Goal: Task Accomplishment & Management: Check status

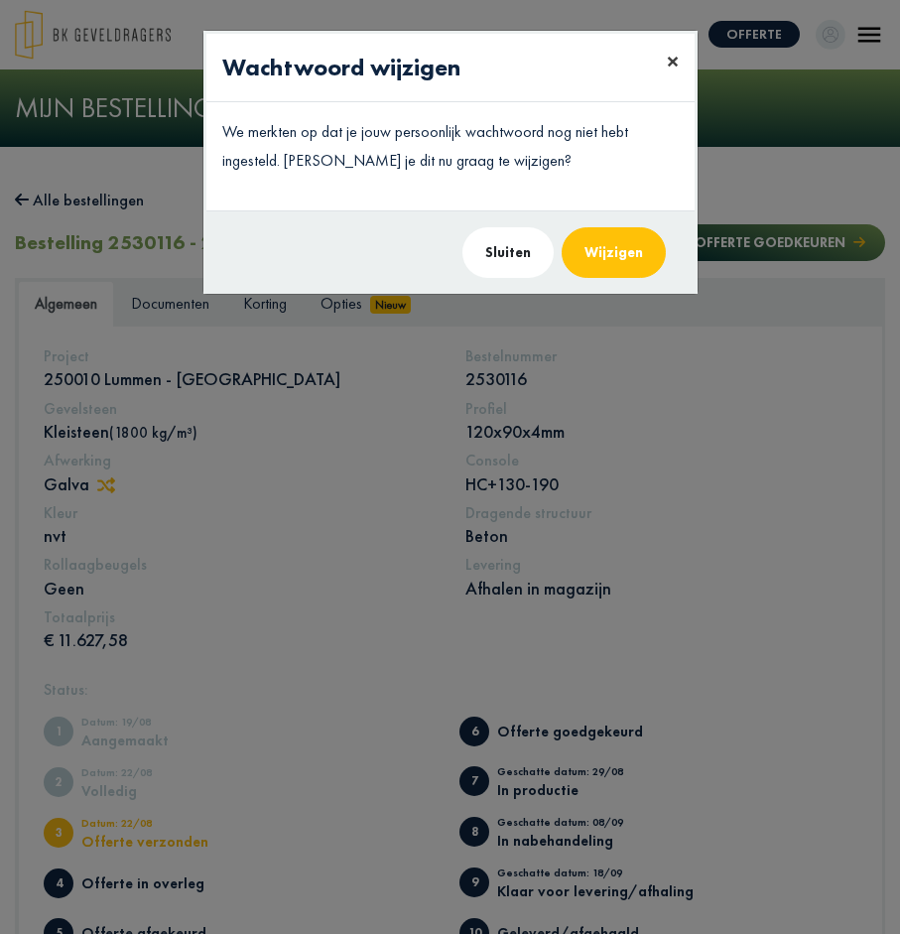
drag, startPoint x: 672, startPoint y: 58, endPoint x: 673, endPoint y: 82, distance: 24.8
click at [673, 82] on button "×" at bounding box center [673, 62] width 44 height 56
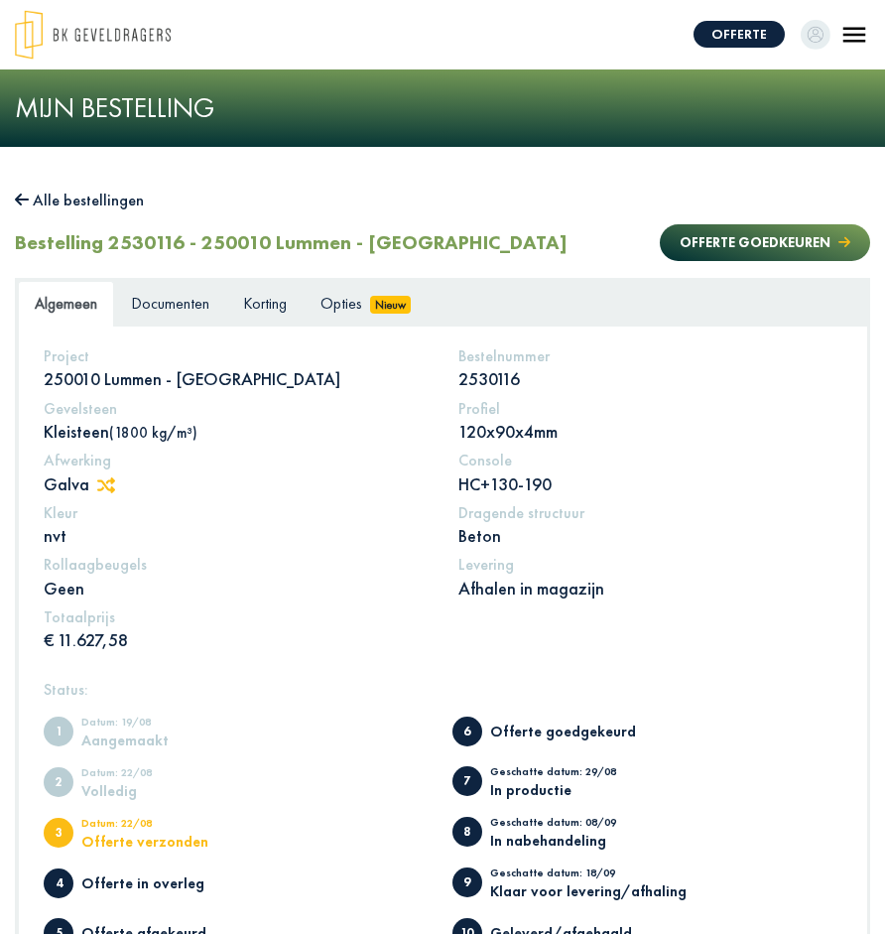
drag, startPoint x: 91, startPoint y: 640, endPoint x: 214, endPoint y: 646, distance: 123.2
click at [214, 646] on p "€ 11.627,58" at bounding box center [236, 639] width 385 height 23
click at [165, 300] on span "Documenten" at bounding box center [170, 303] width 78 height 21
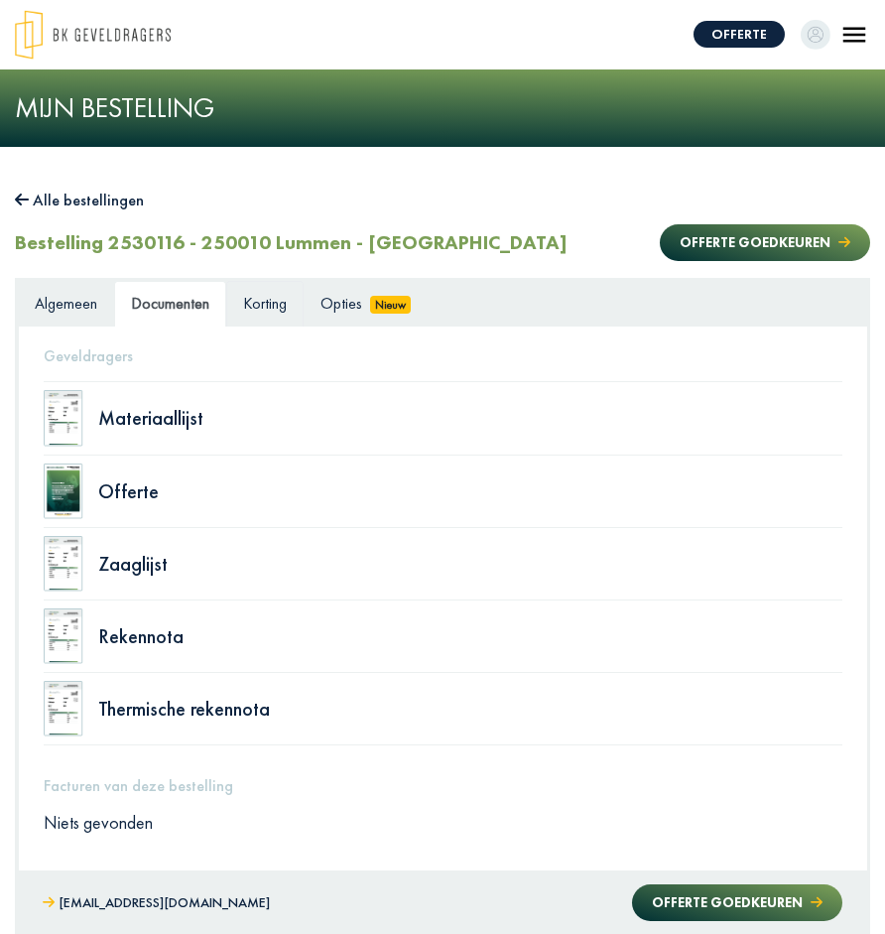
click at [275, 305] on span "Korting" at bounding box center [265, 303] width 44 height 21
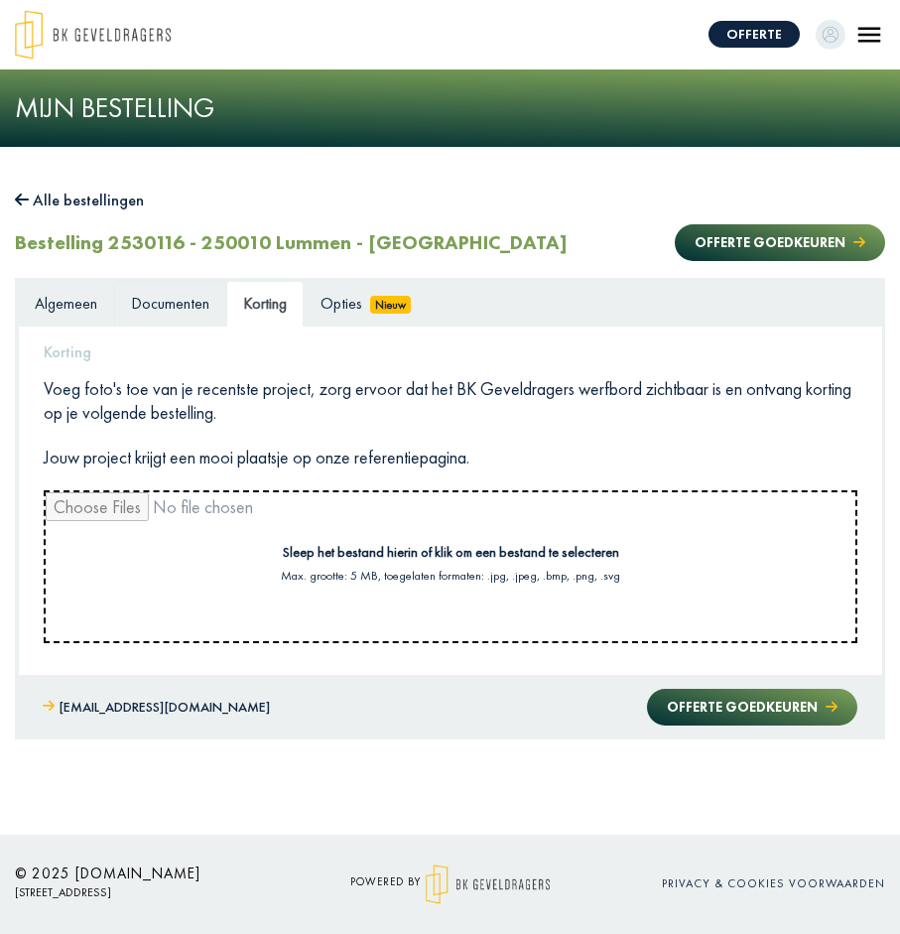
click at [210, 290] on link "Documenten" at bounding box center [170, 304] width 112 height 47
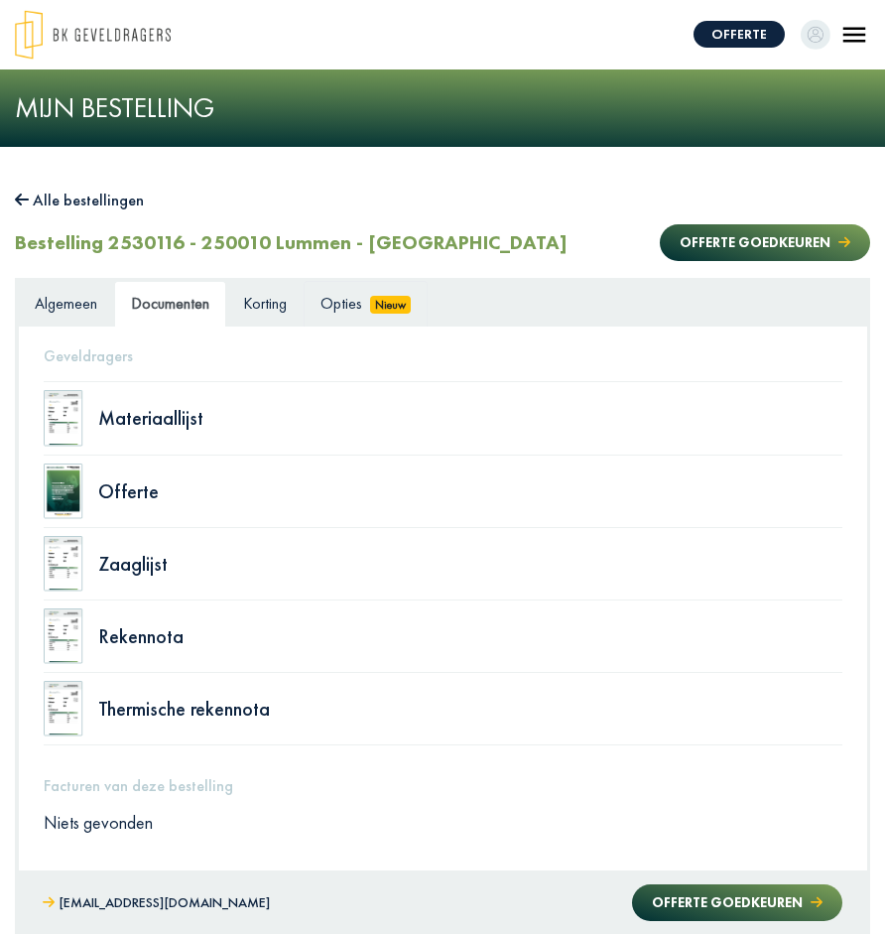
click at [349, 314] on span "Opties" at bounding box center [342, 303] width 42 height 21
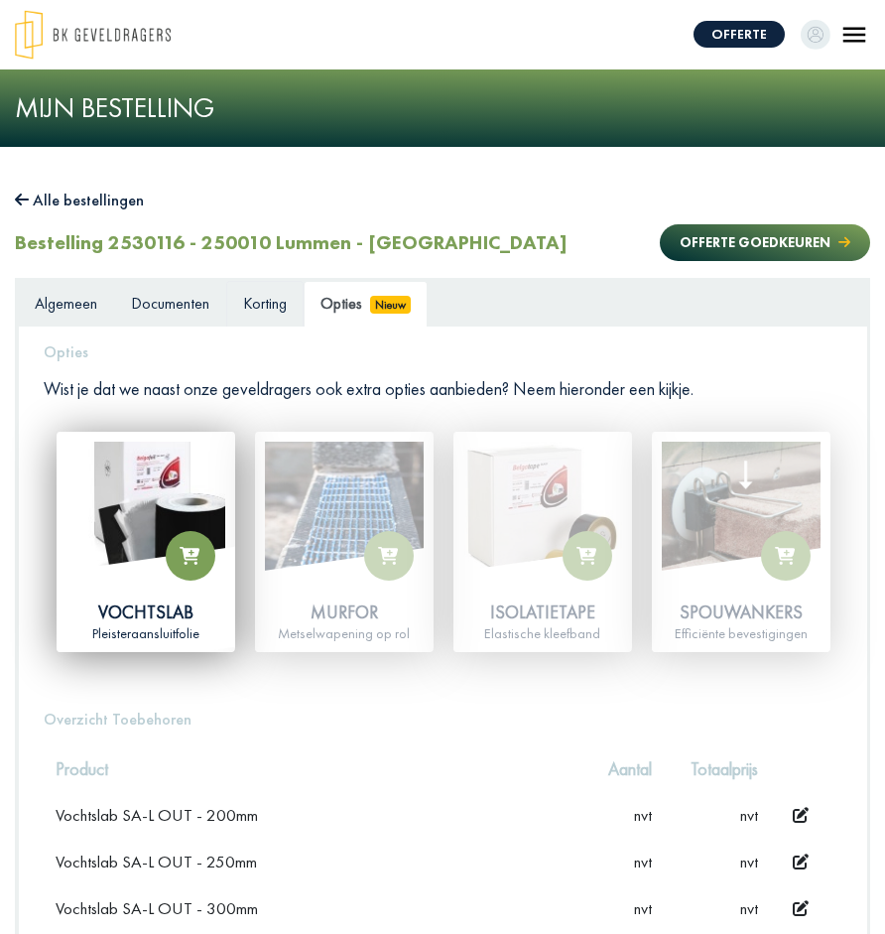
click at [273, 303] on span "Korting" at bounding box center [265, 303] width 44 height 21
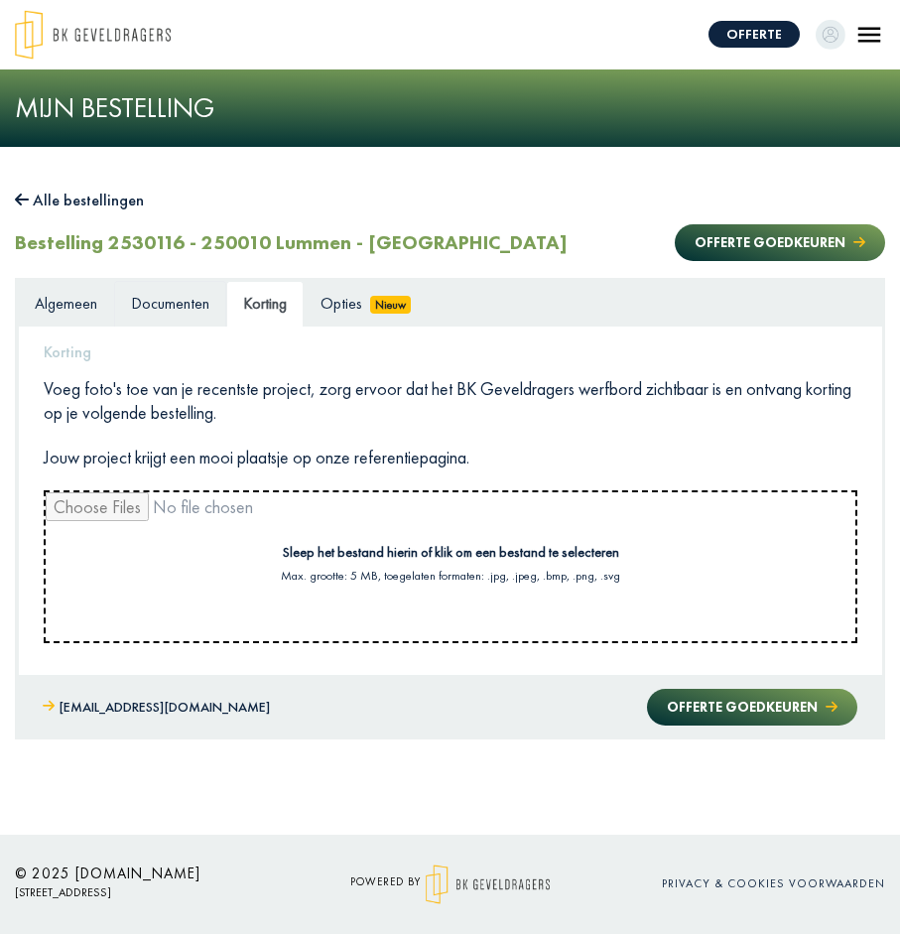
click at [177, 294] on span "Documenten" at bounding box center [170, 303] width 78 height 21
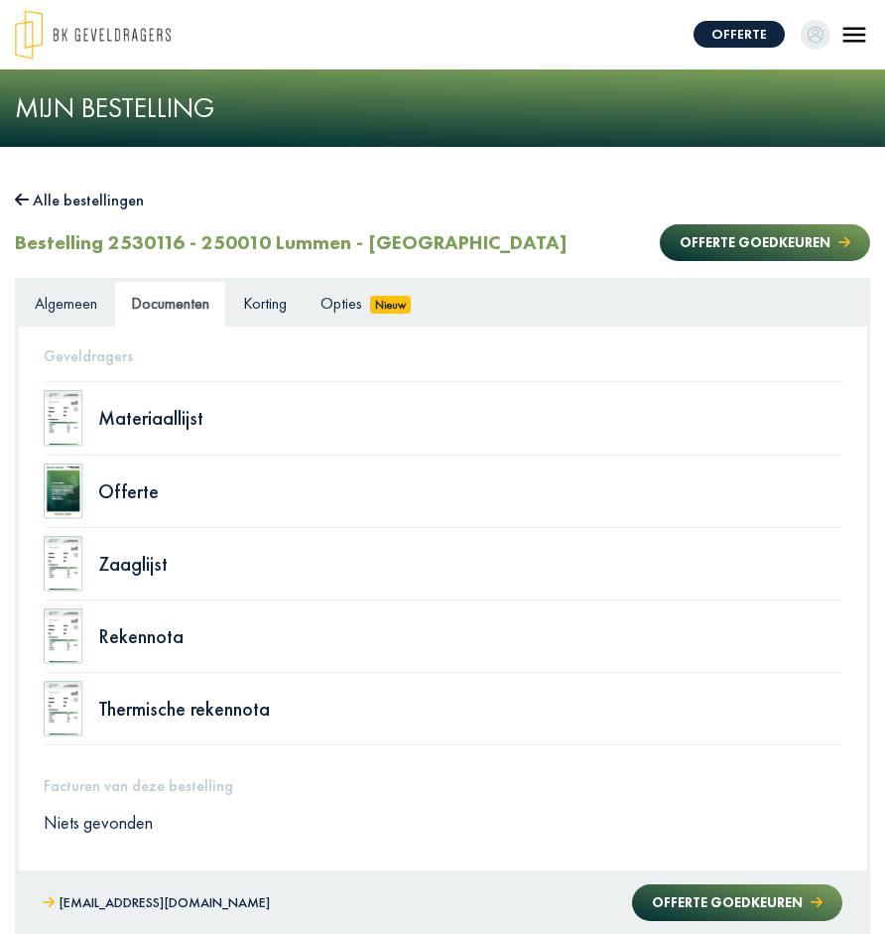
click at [223, 296] on link "Documenten" at bounding box center [170, 304] width 112 height 47
click at [187, 295] on span "Documenten" at bounding box center [170, 303] width 78 height 21
click at [53, 409] on img at bounding box center [64, 418] width 40 height 56
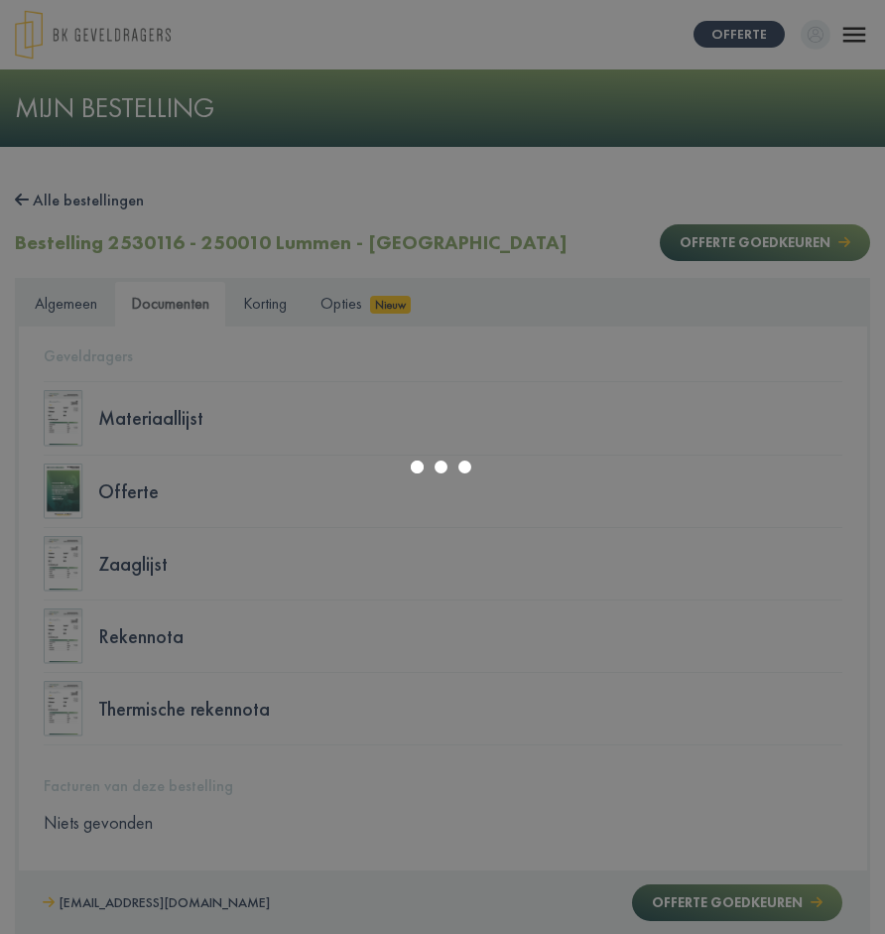
click at [183, 489] on div at bounding box center [442, 467] width 885 height 934
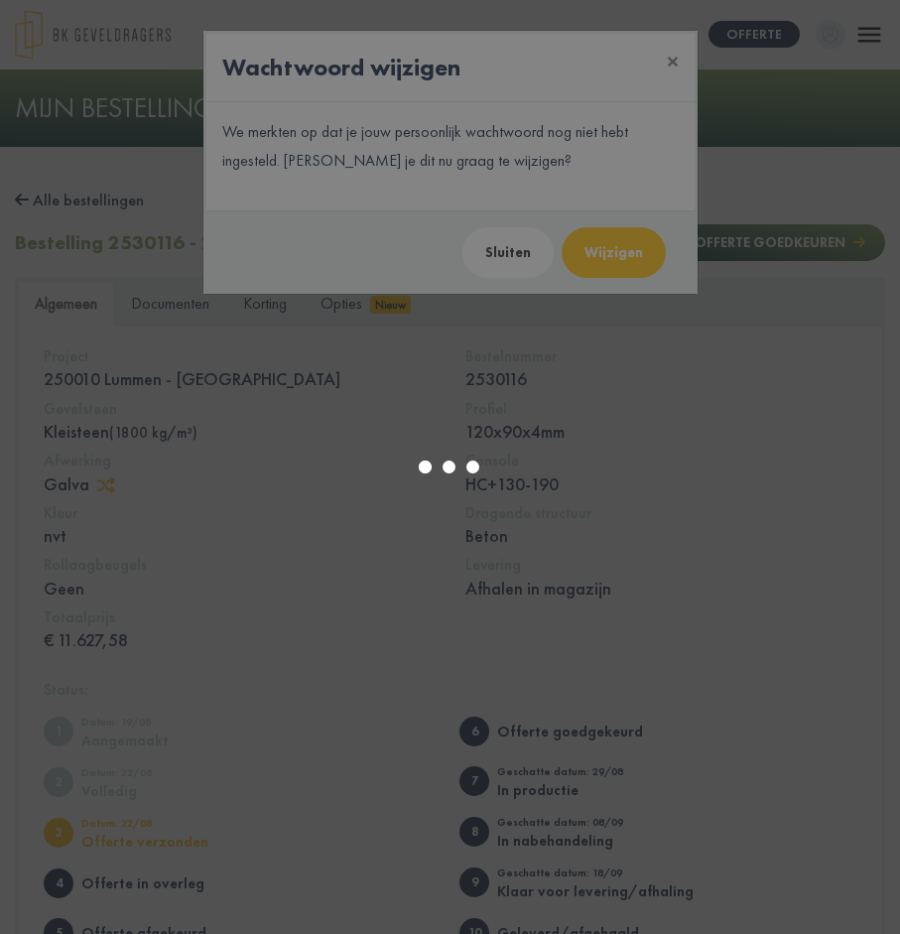
click at [676, 67] on div at bounding box center [450, 467] width 900 height 934
click at [671, 60] on div at bounding box center [450, 467] width 900 height 934
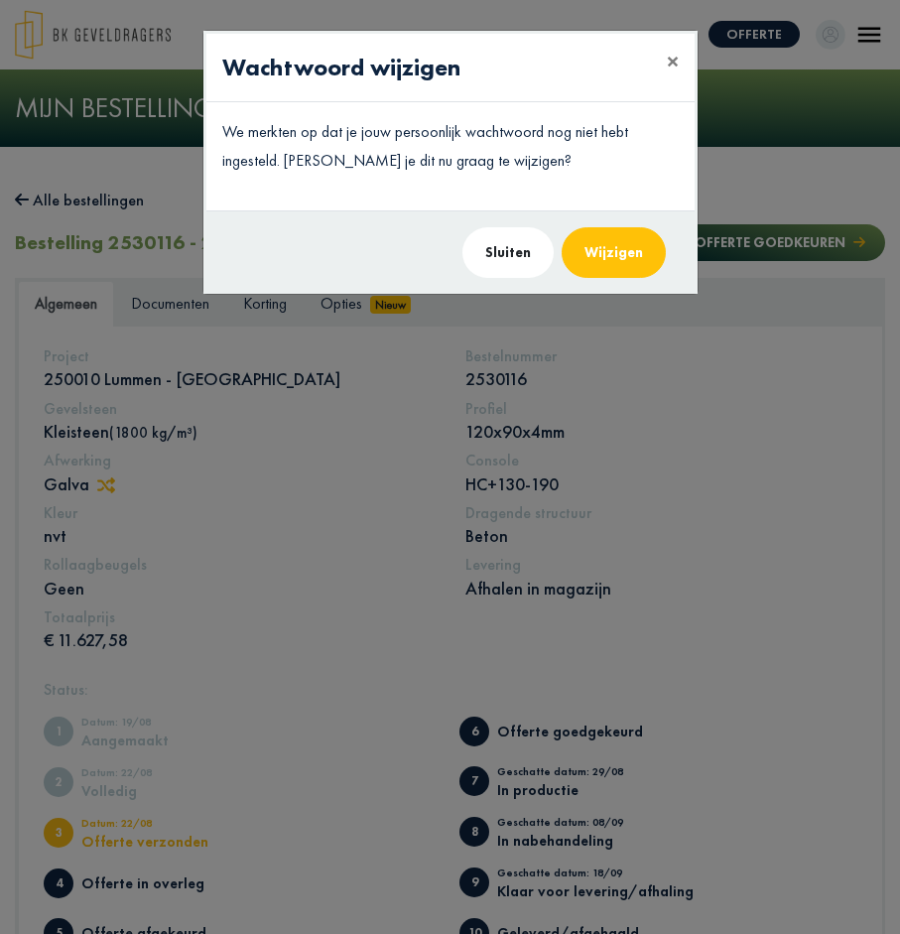
click at [498, 249] on button "Sluiten" at bounding box center [508, 252] width 91 height 51
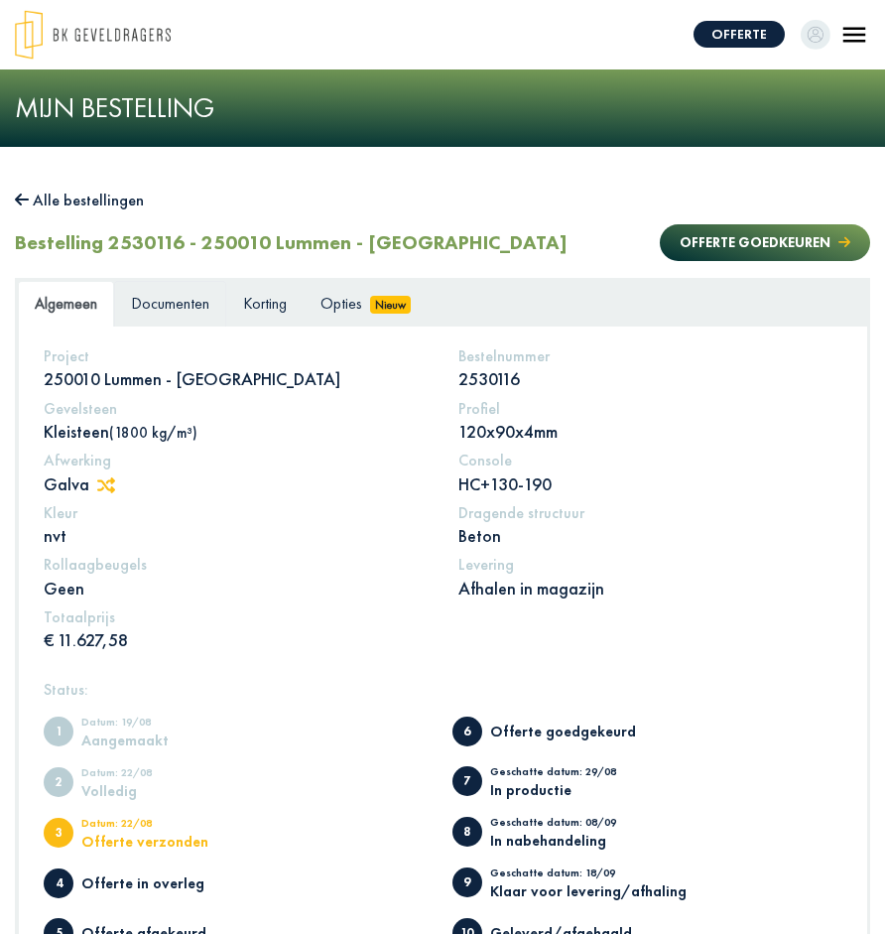
click at [156, 305] on span "Documenten" at bounding box center [170, 303] width 78 height 21
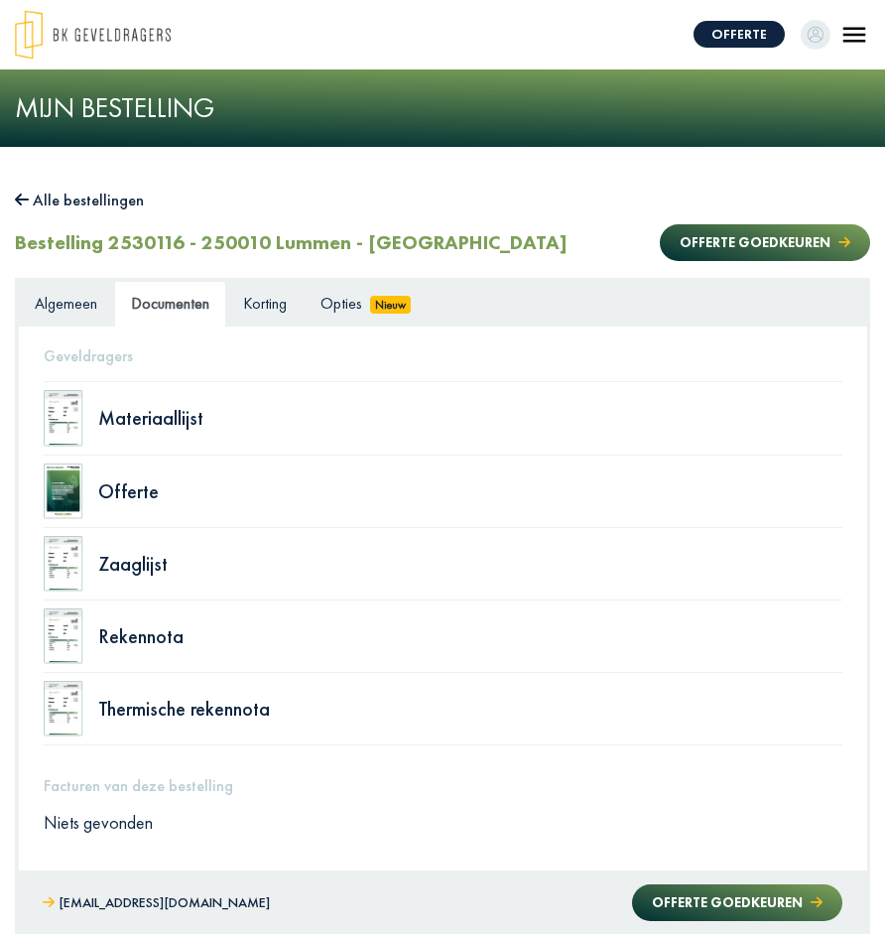
click at [73, 477] on img at bounding box center [64, 492] width 40 height 56
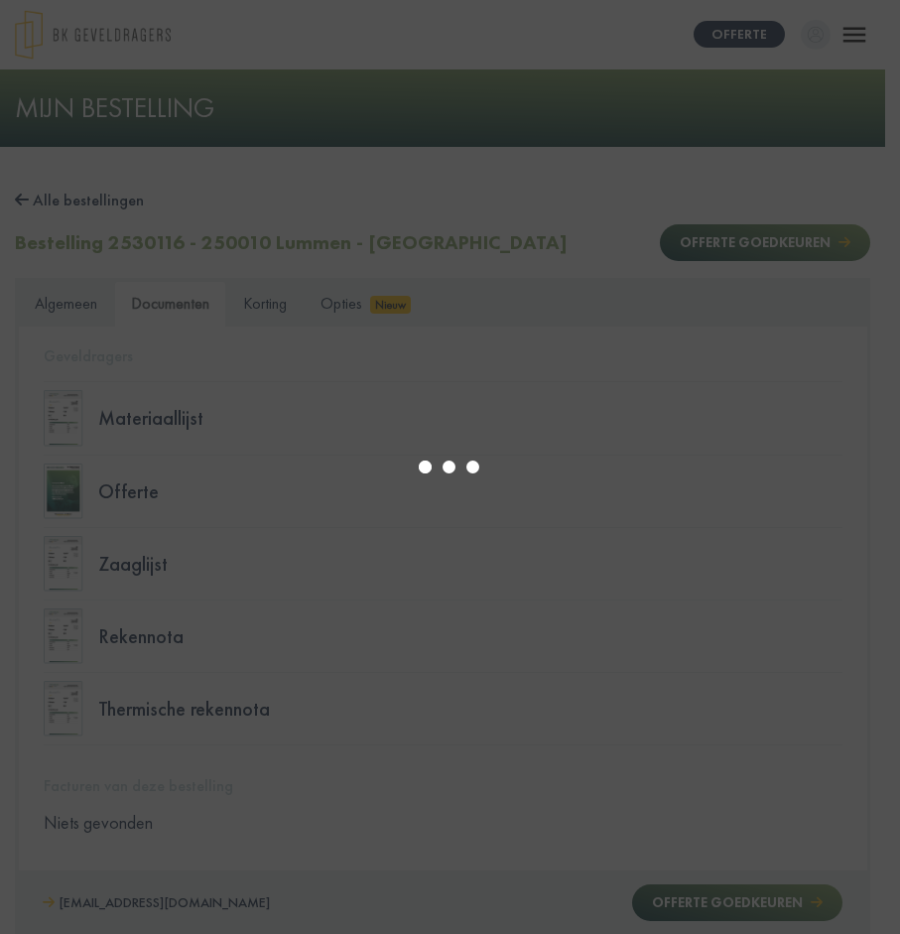
select select "******"
type input "*"
select select "****"
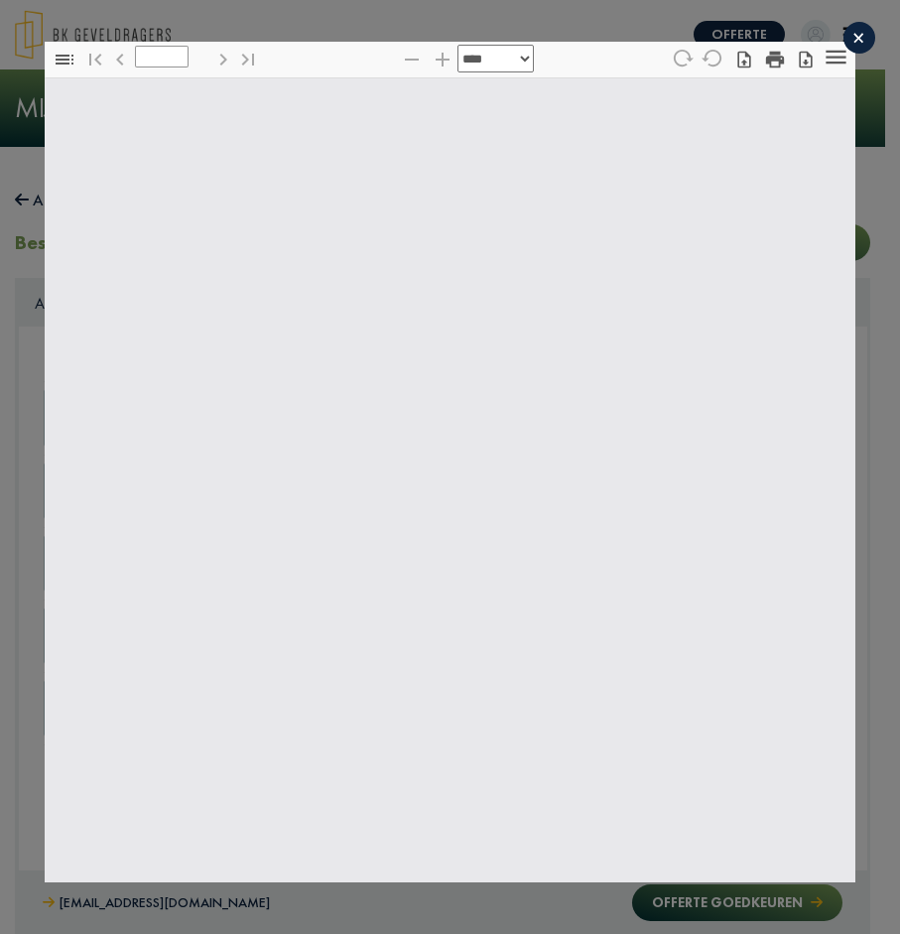
type input "*"
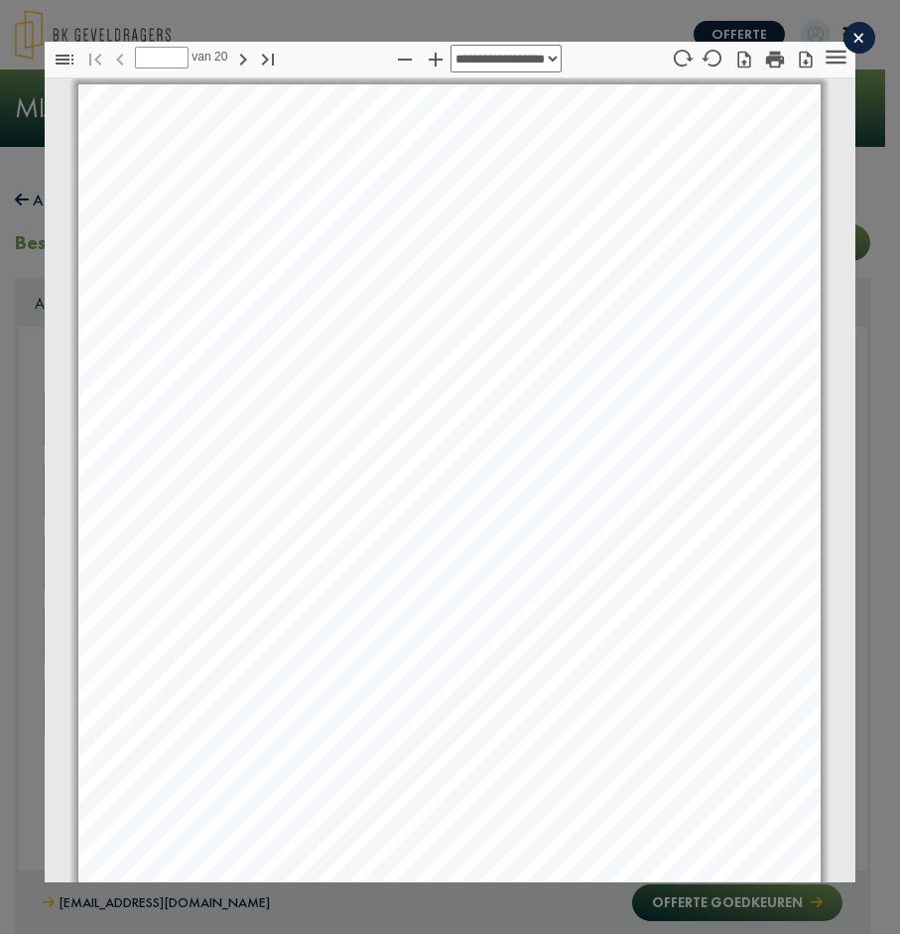
scroll to position [10, 0]
select select "****"
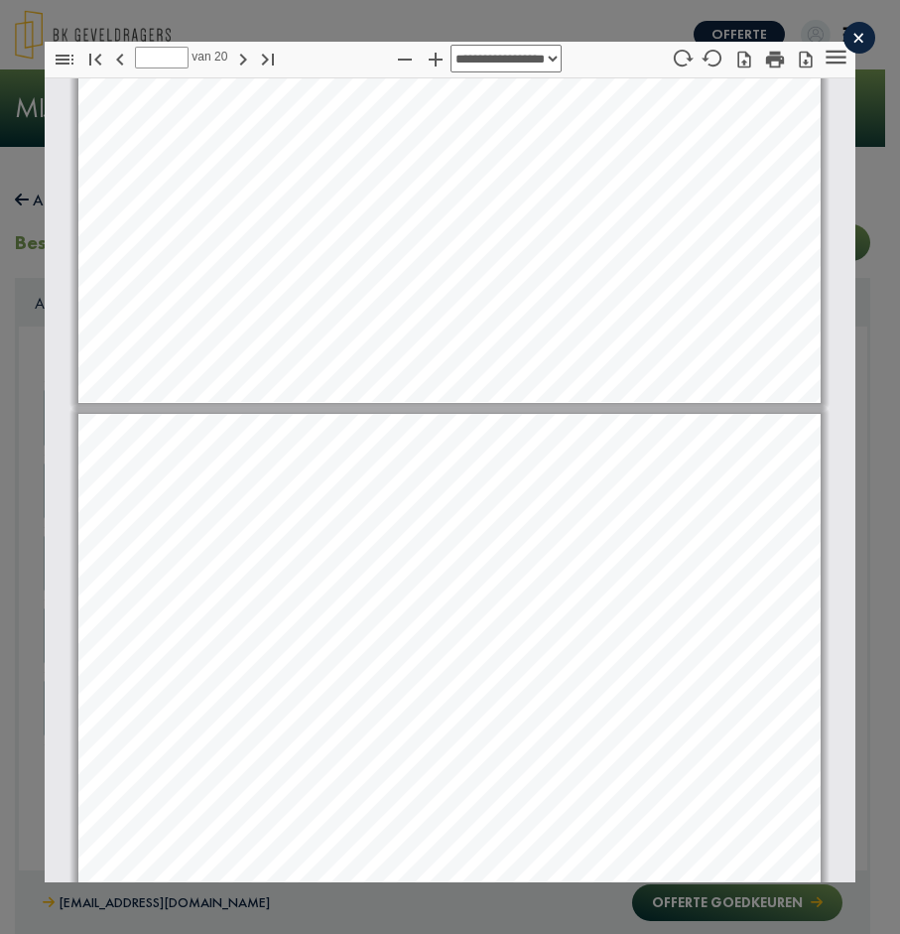
type input "**"
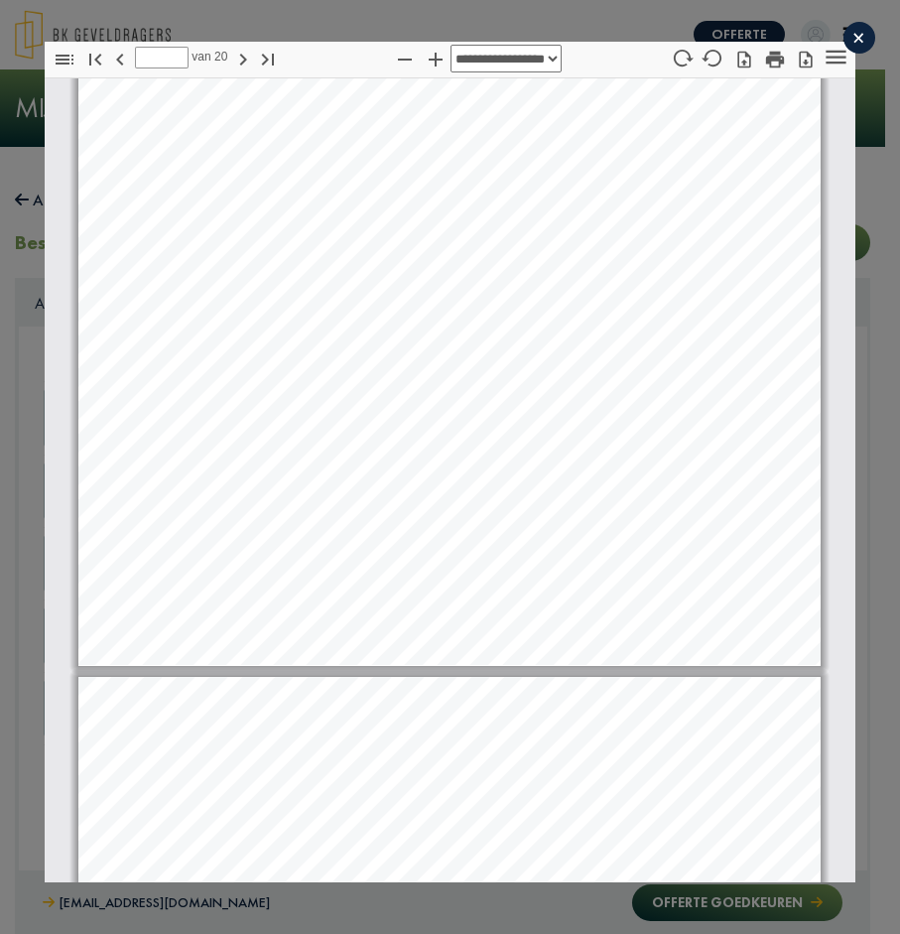
scroll to position [11008, 0]
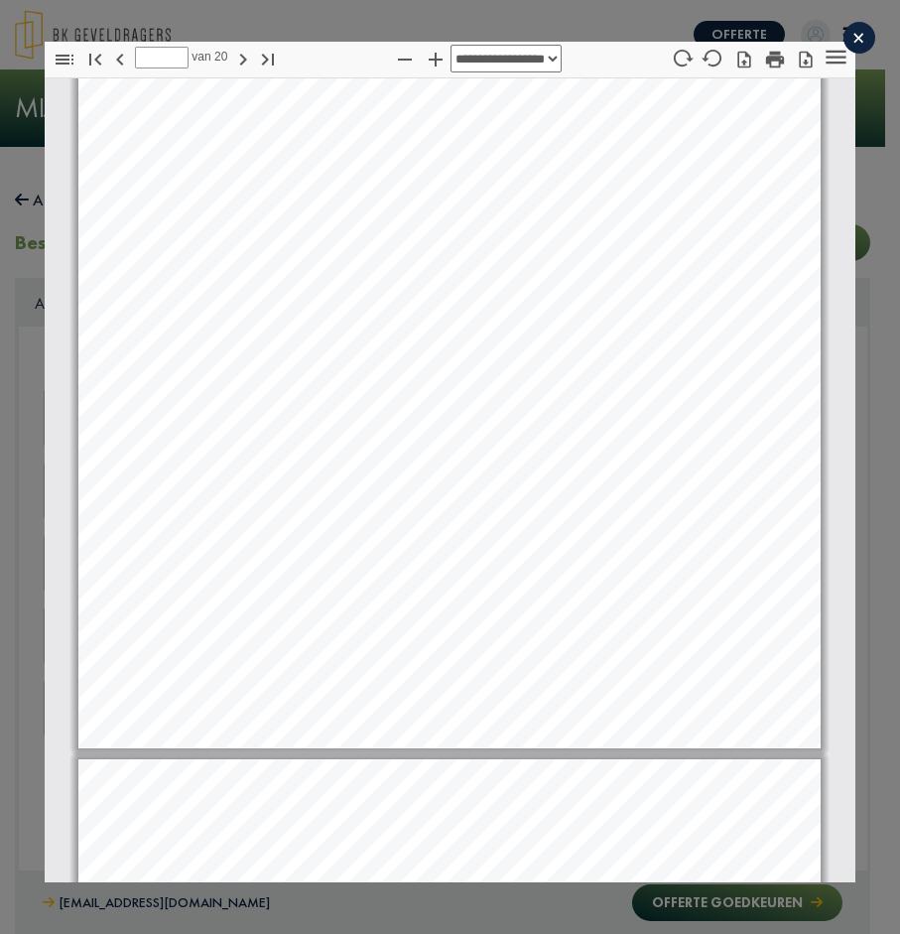
click at [845, 32] on div "×" at bounding box center [860, 38] width 32 height 32
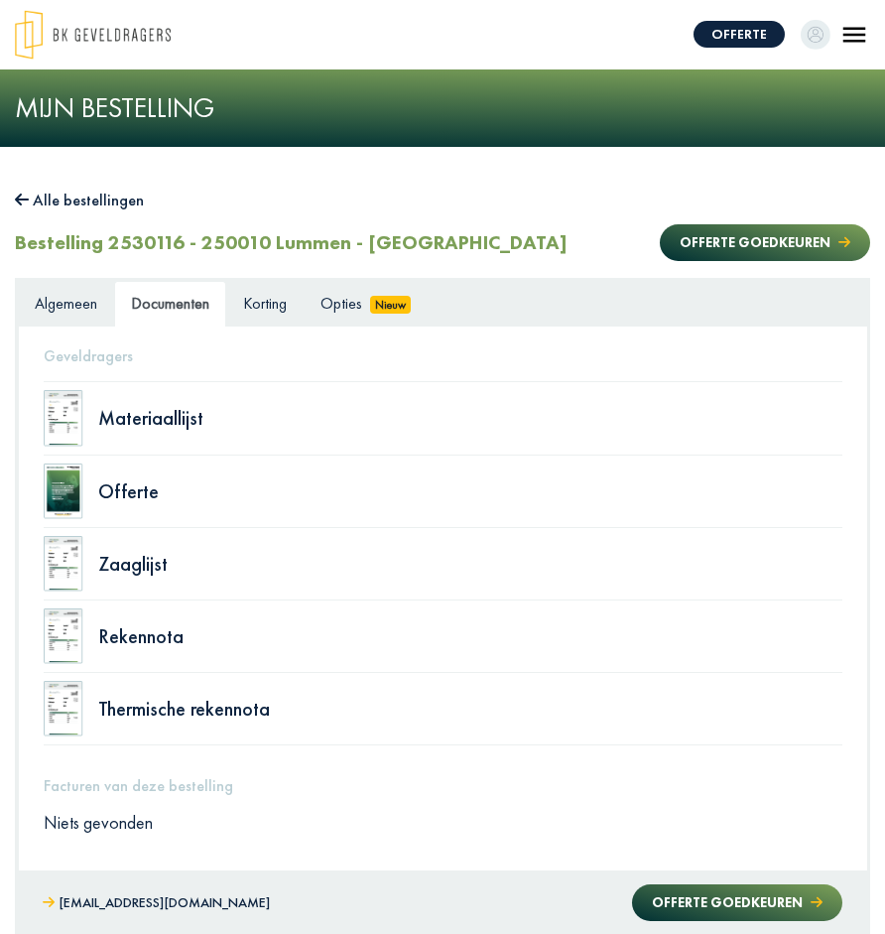
click at [578, 207] on div "Alle bestellingen" at bounding box center [443, 201] width 856 height 29
click at [324, 314] on span "Opties" at bounding box center [342, 303] width 42 height 21
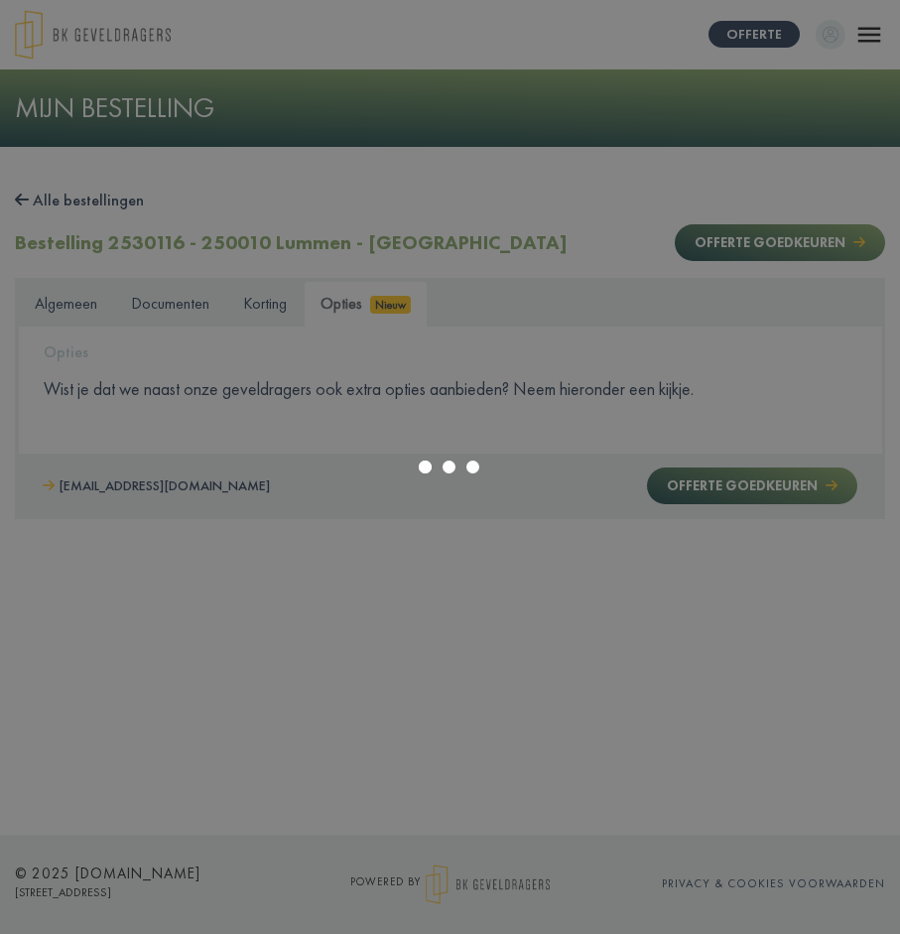
click at [268, 316] on div at bounding box center [450, 467] width 900 height 934
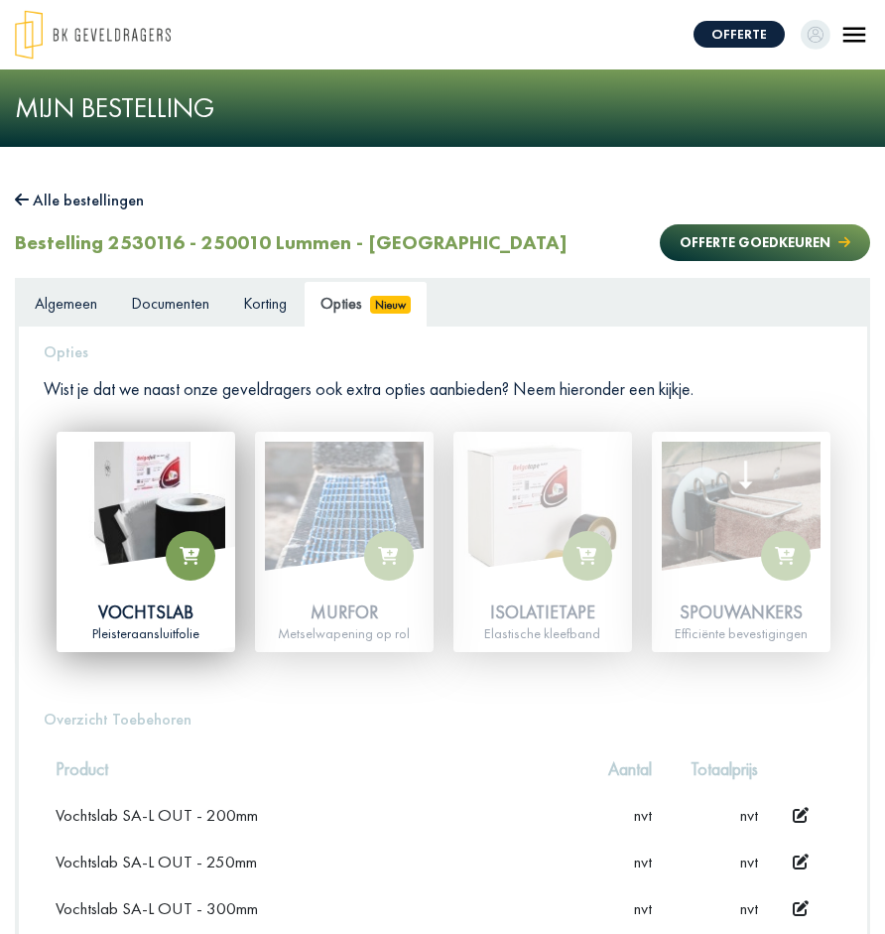
click at [367, 183] on div "Welkom, [PERSON_NAME] gegevens Mijn bestellingen Alle bestellingen Bestelling 2…" at bounding box center [442, 944] width 885 height 1595
click at [279, 290] on link "Korting" at bounding box center [264, 304] width 77 height 47
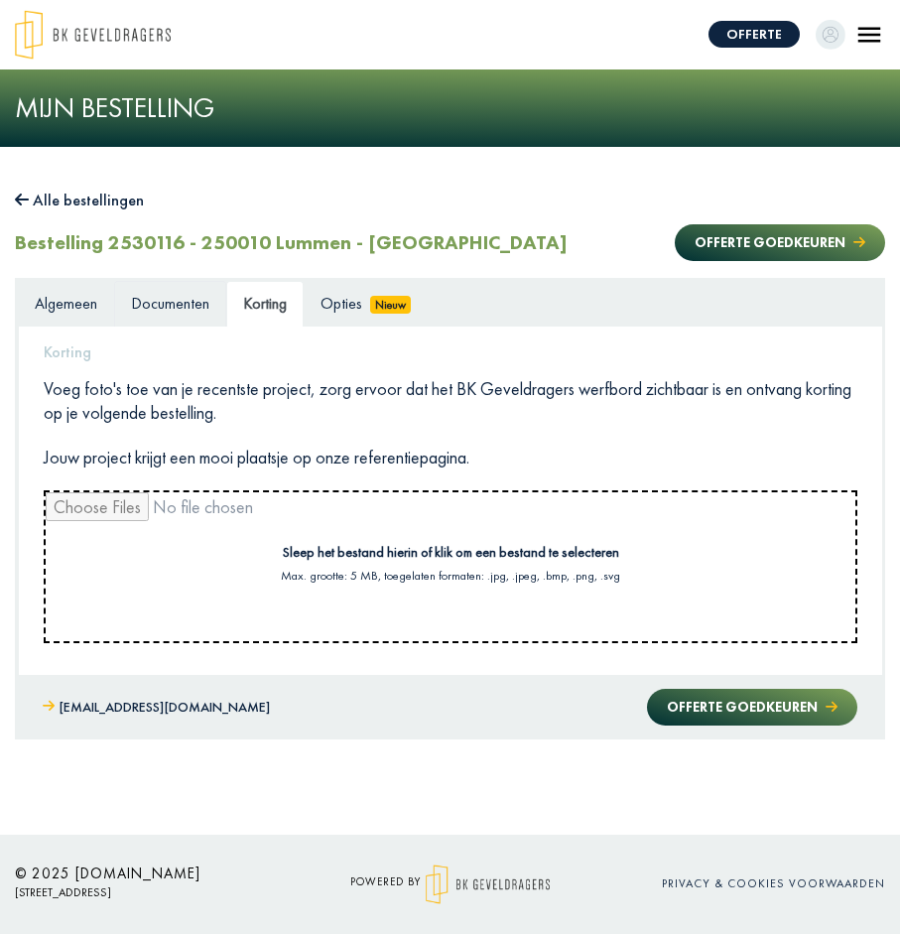
click at [195, 302] on span "Documenten" at bounding box center [170, 303] width 78 height 21
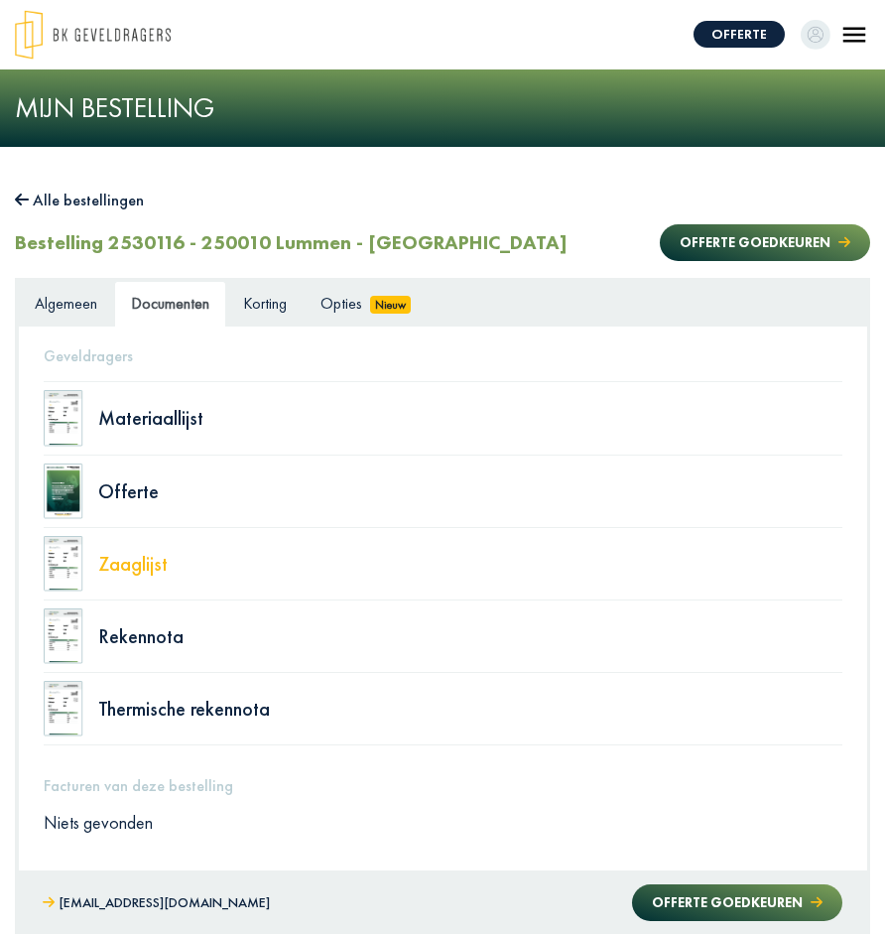
click at [128, 568] on div "Zaaglijst" at bounding box center [470, 564] width 744 height 20
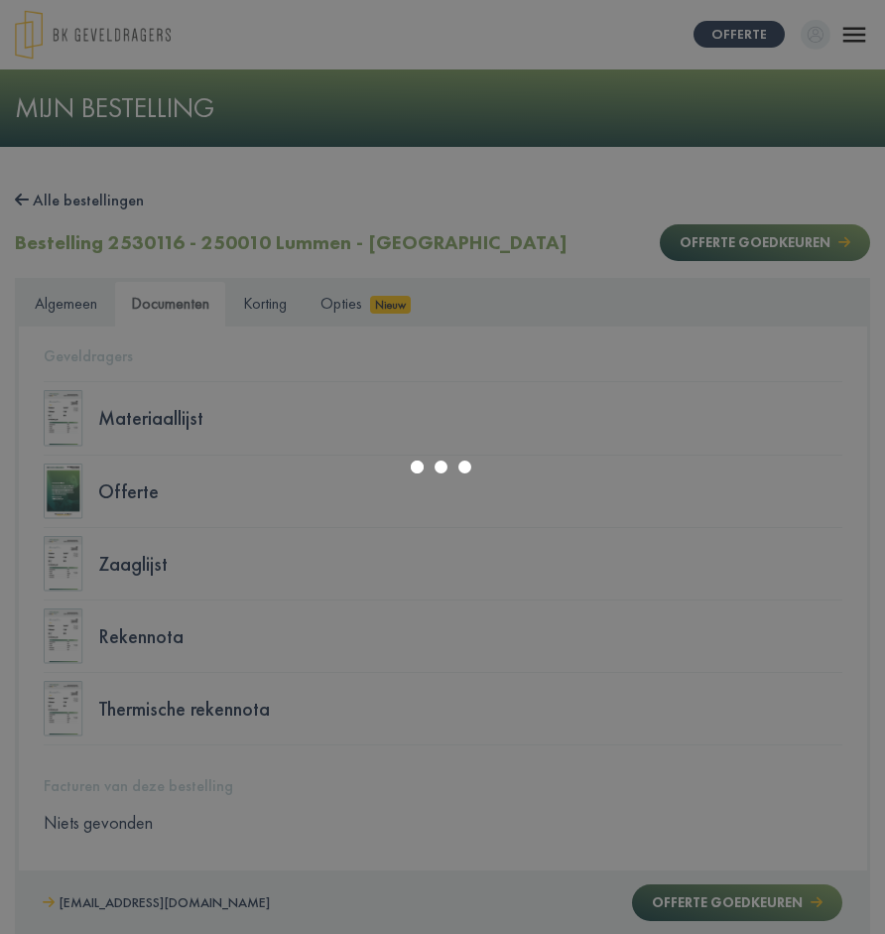
select select "******"
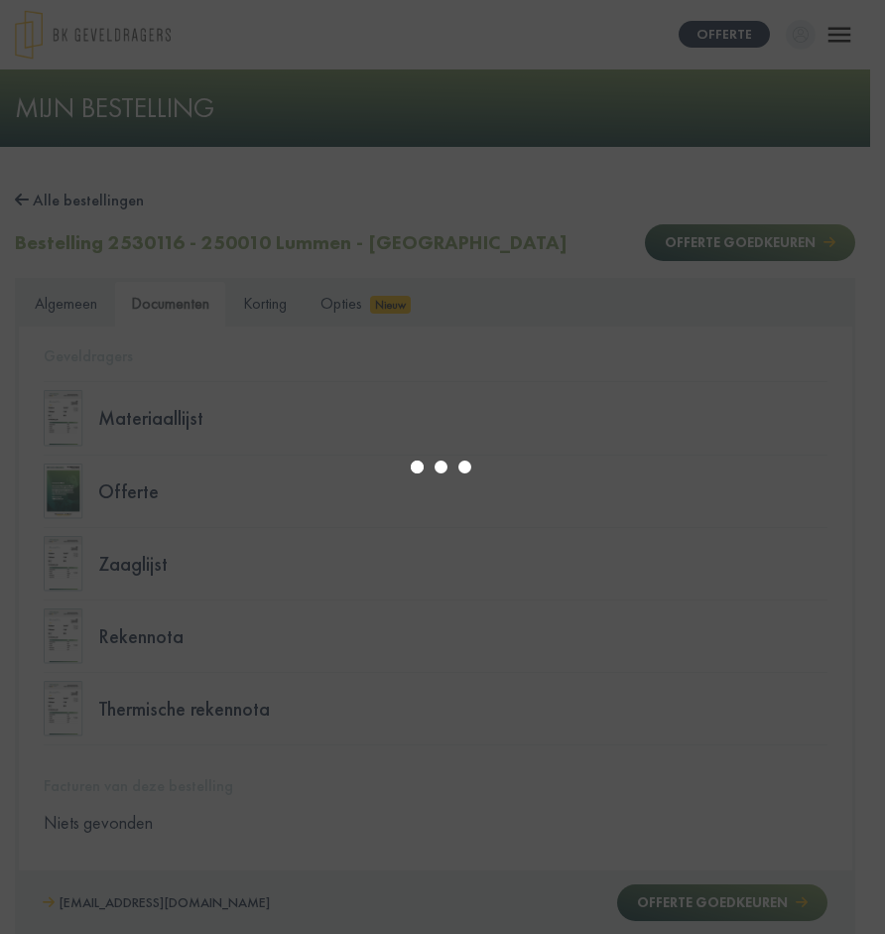
type input "*"
select select "****"
type input "*"
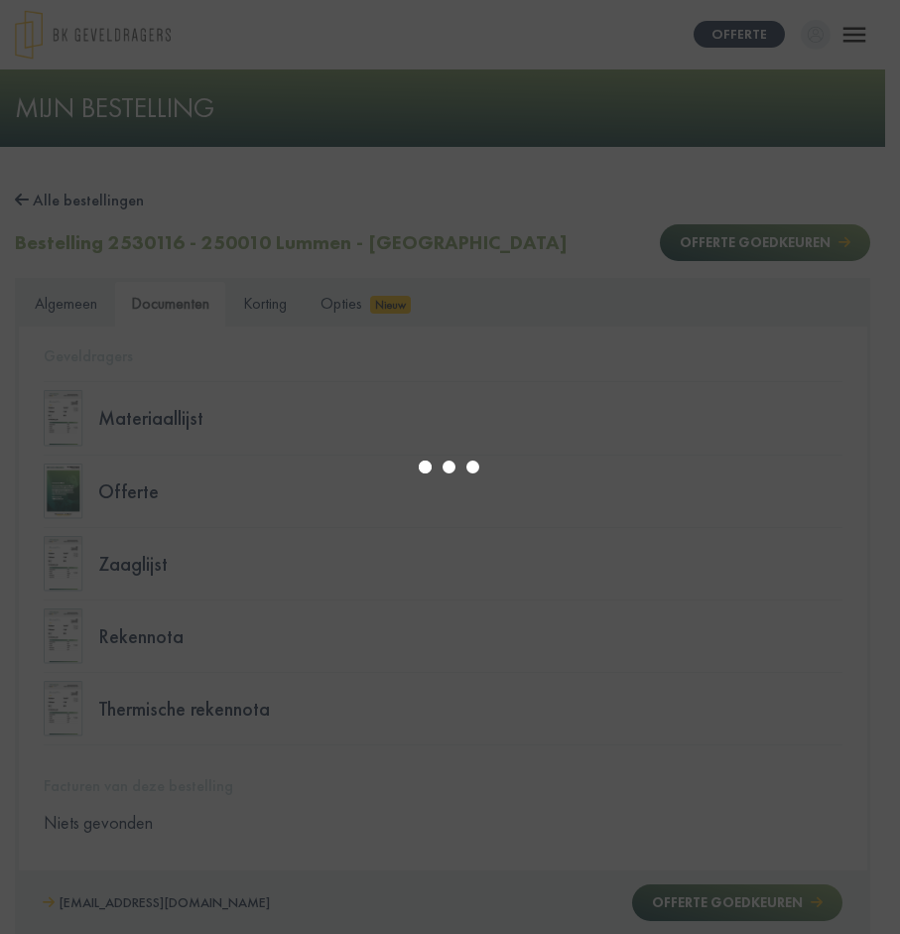
select select "****"
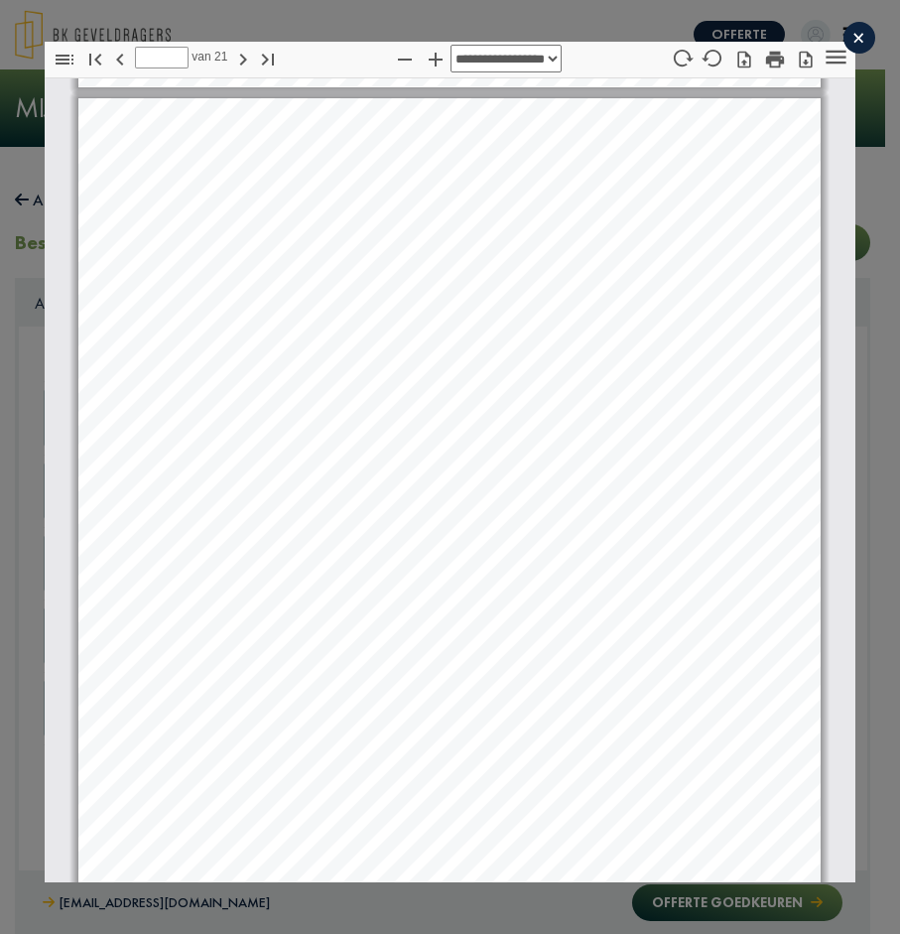
type input "*"
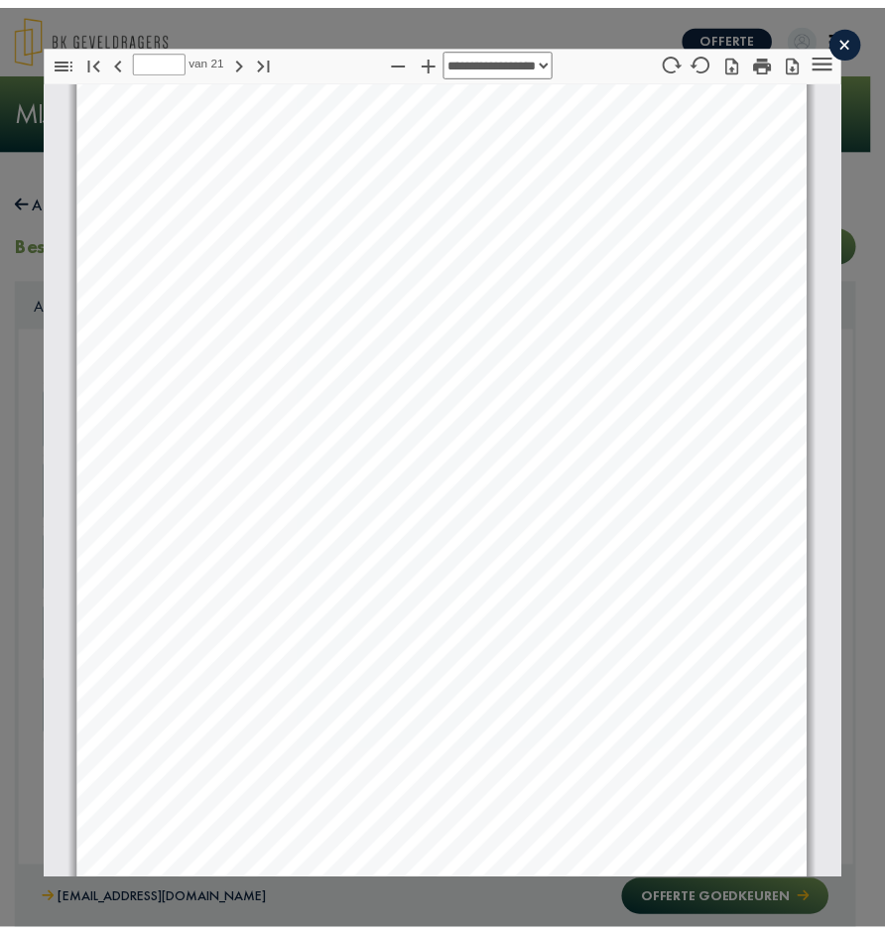
scroll to position [5271, 0]
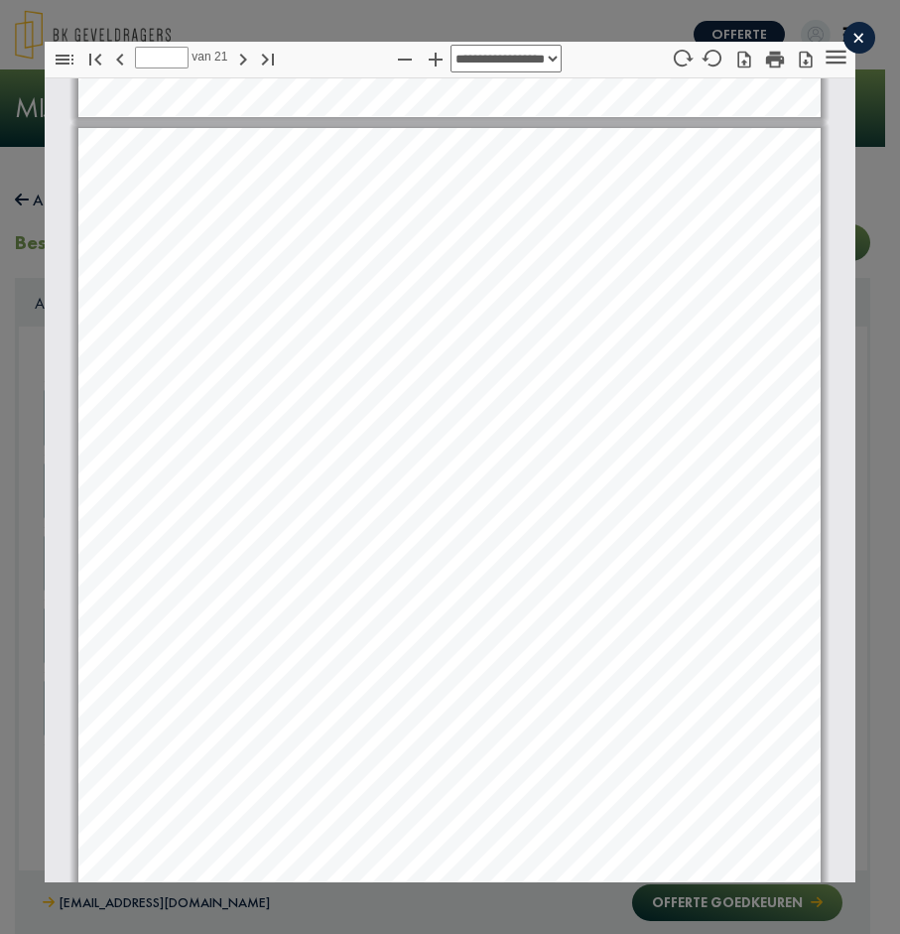
click at [844, 35] on div "×" at bounding box center [860, 38] width 32 height 32
